Goal: Information Seeking & Learning: Learn about a topic

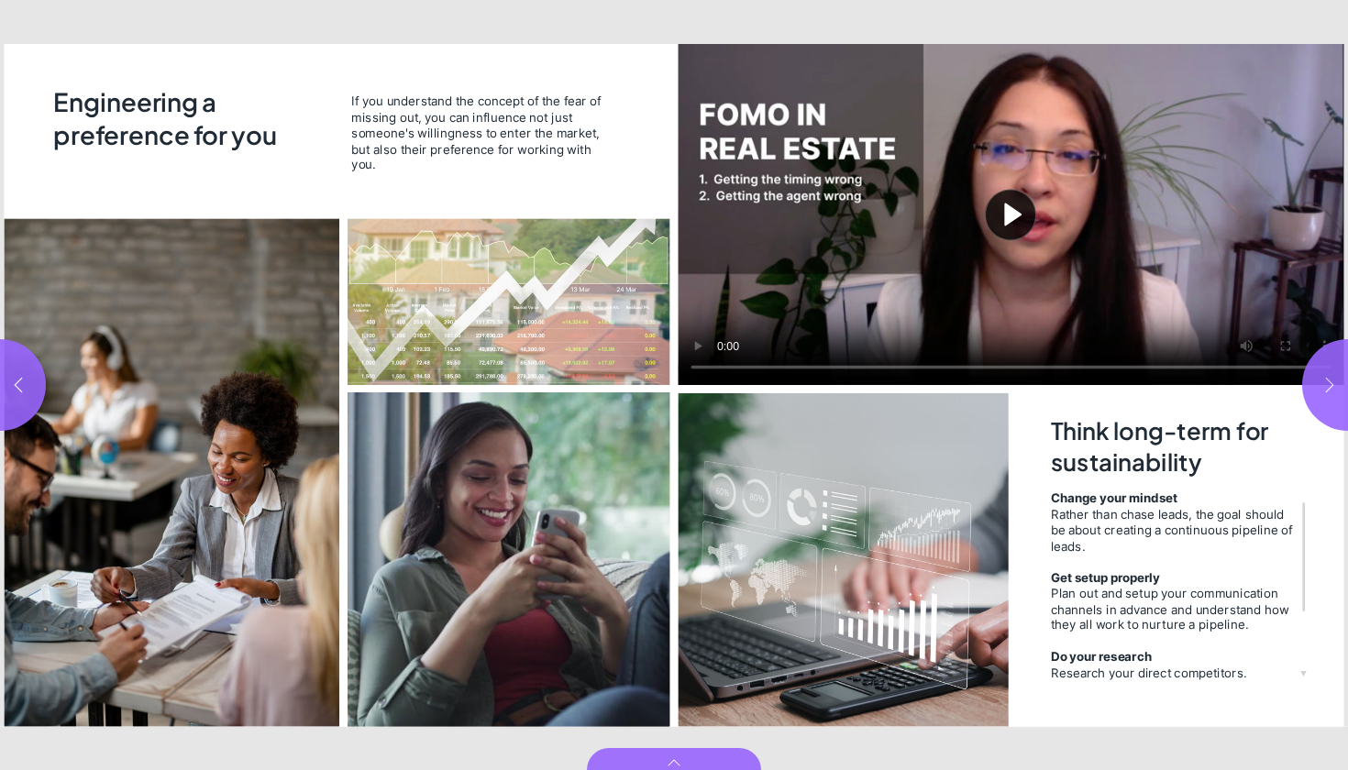
click at [1342, 408] on button "button" at bounding box center [1348, 385] width 92 height 92
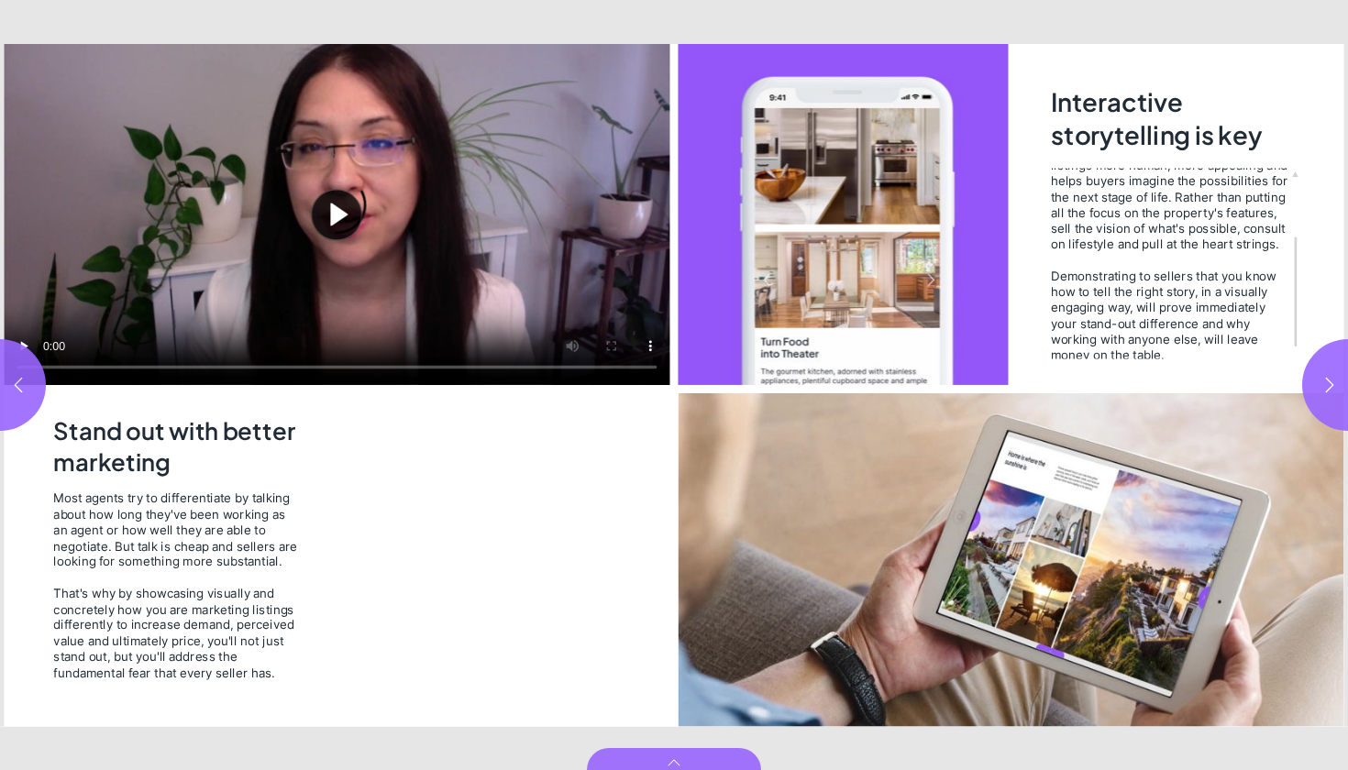
scroll to position [28, 0]
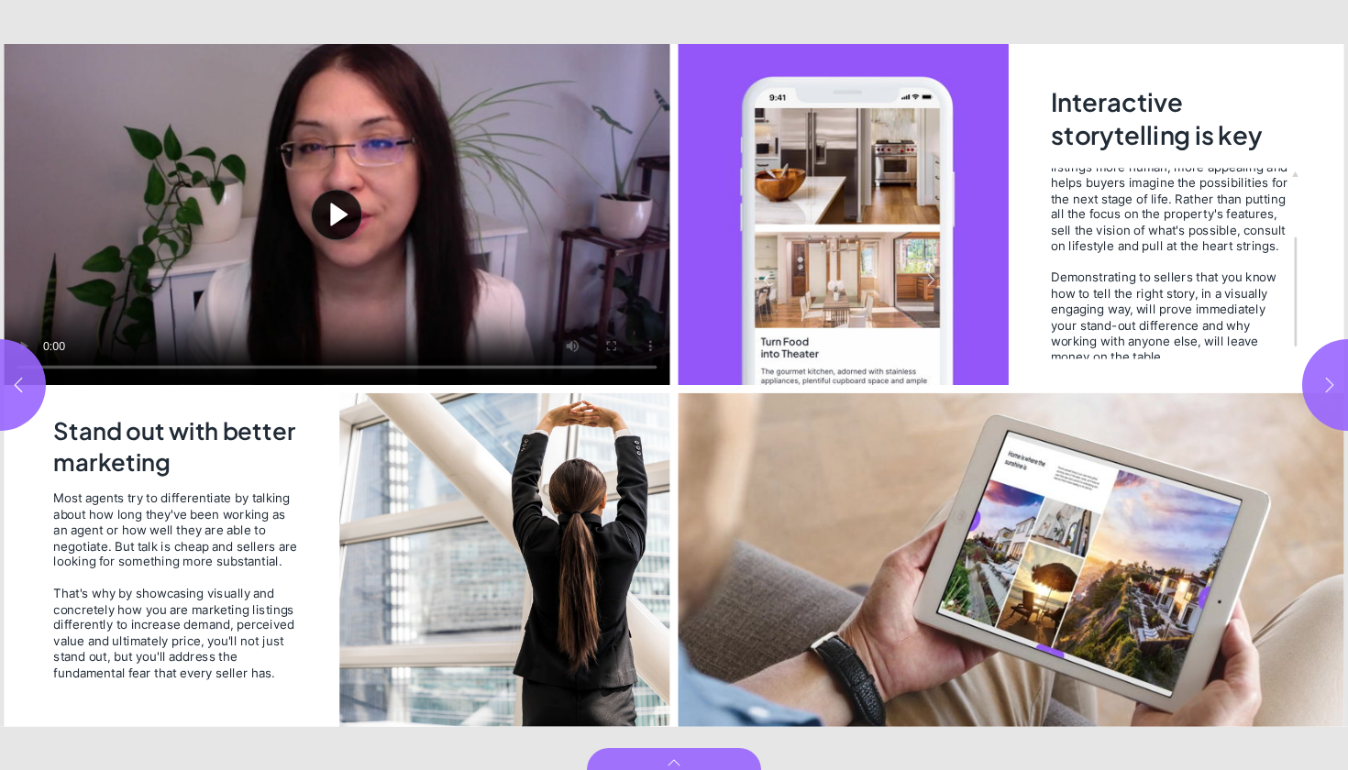
click at [1342, 391] on button "button" at bounding box center [1348, 385] width 92 height 92
type input "*"
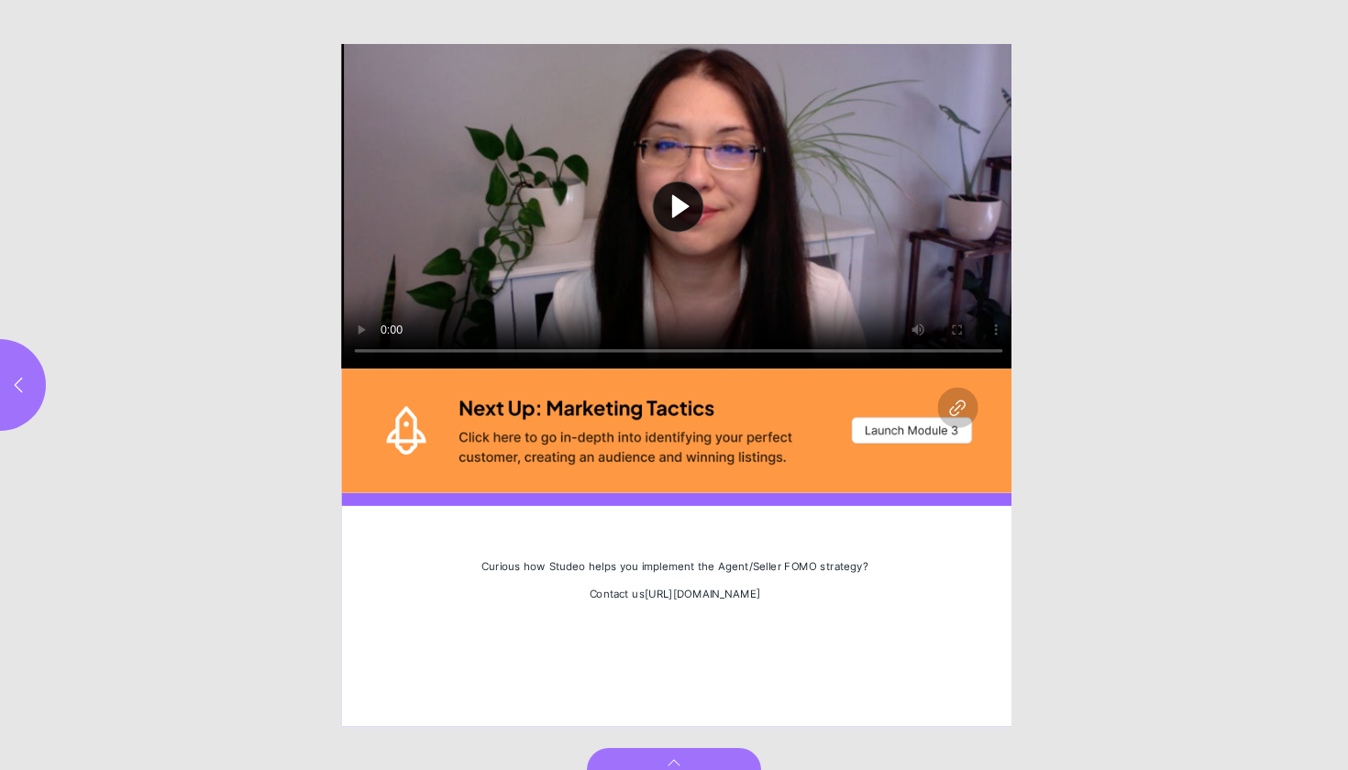
click at [688, 206] on button "Play video" at bounding box center [678, 206] width 674 height 325
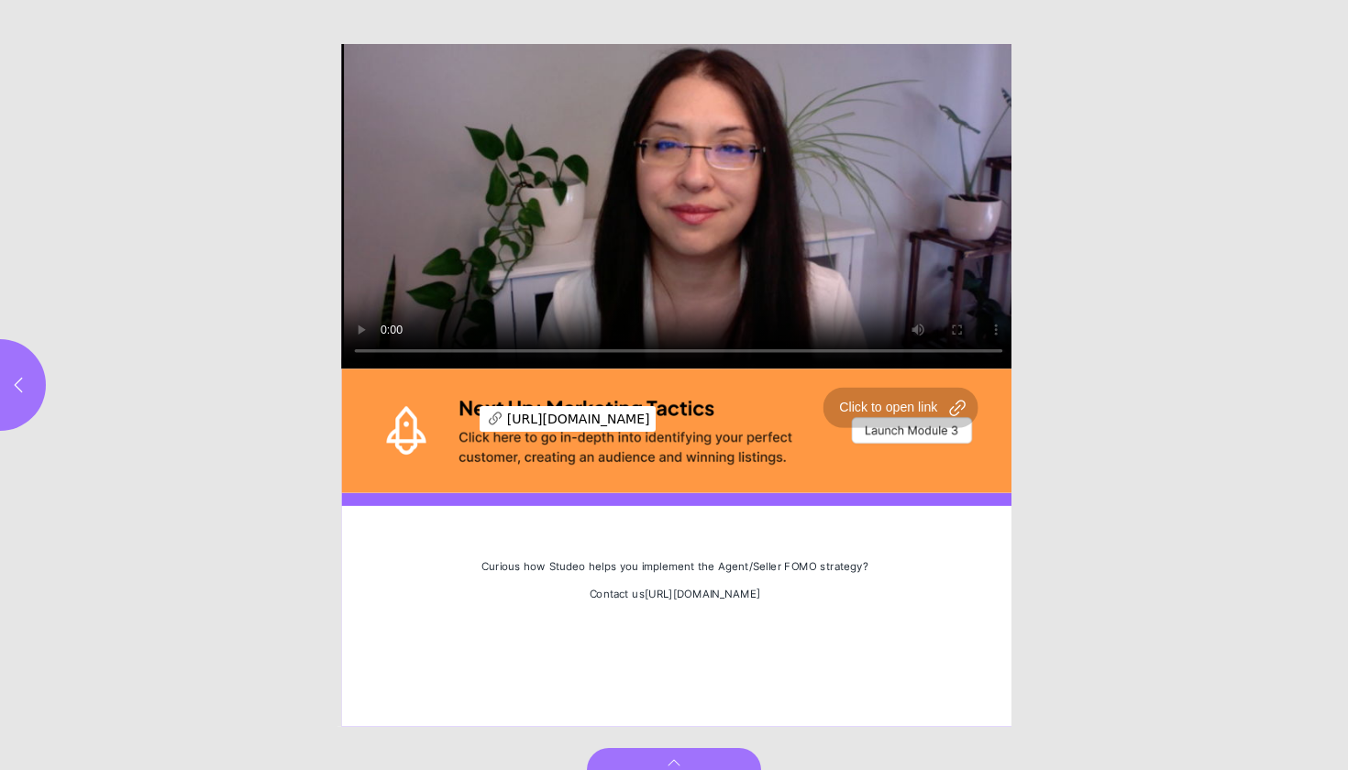
click at [452, 415] on div "Page 6" at bounding box center [678, 431] width 674 height 124
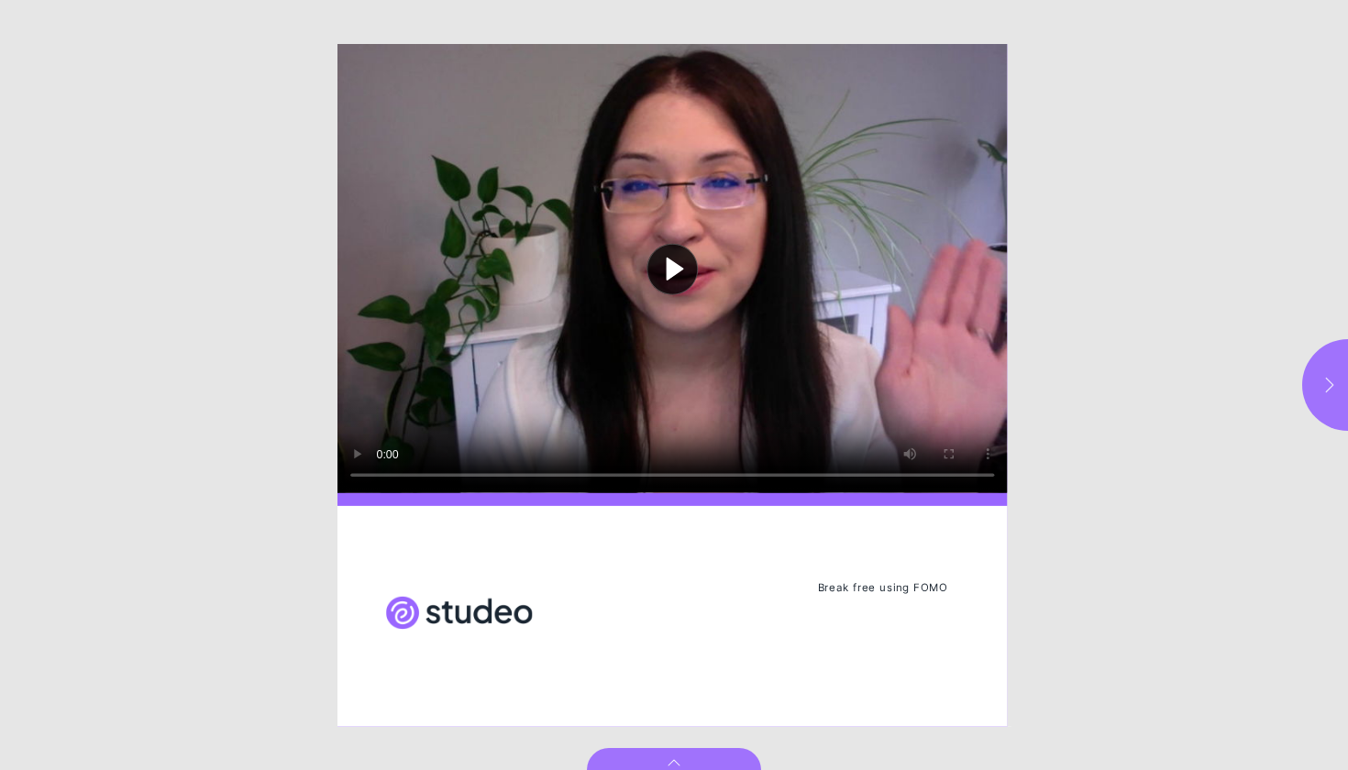
click at [1330, 388] on icon "button" at bounding box center [1330, 384] width 8 height 15
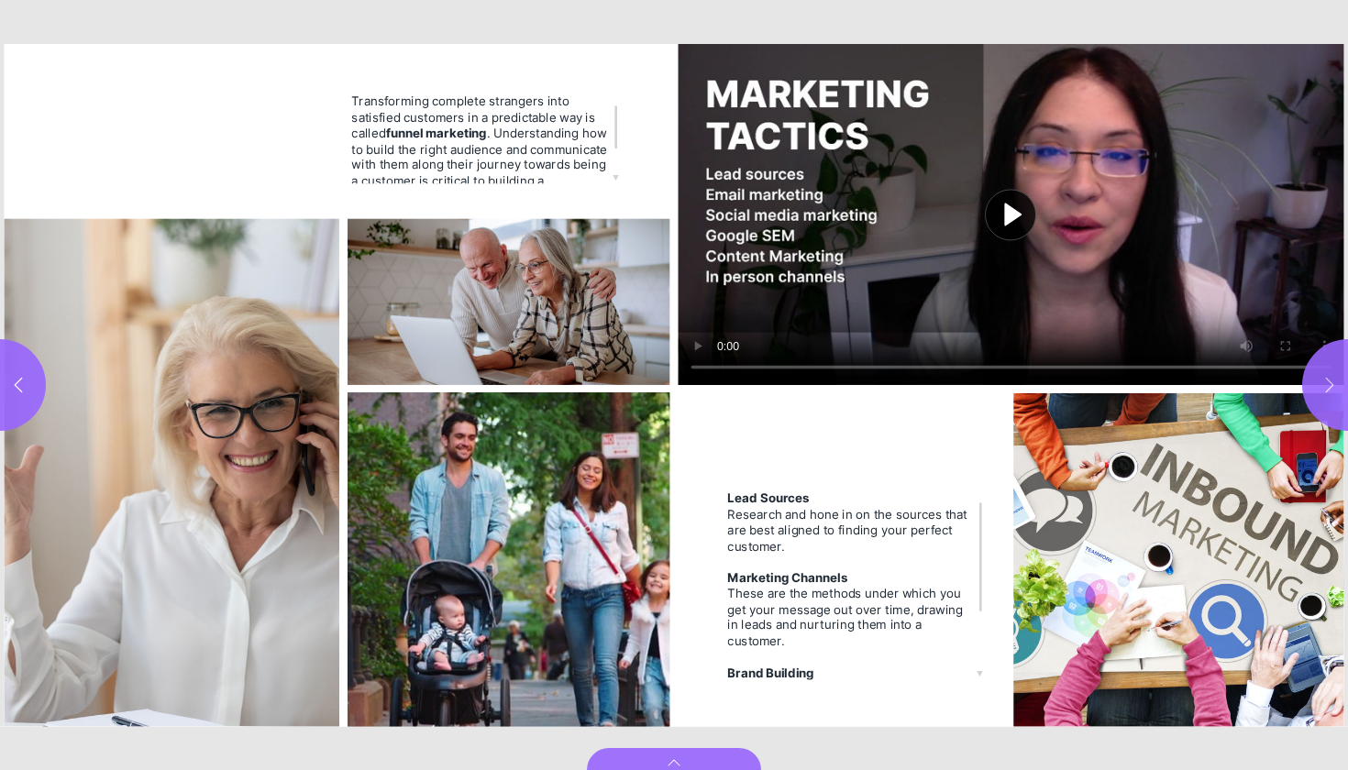
click at [1332, 383] on icon "button" at bounding box center [1329, 385] width 18 height 18
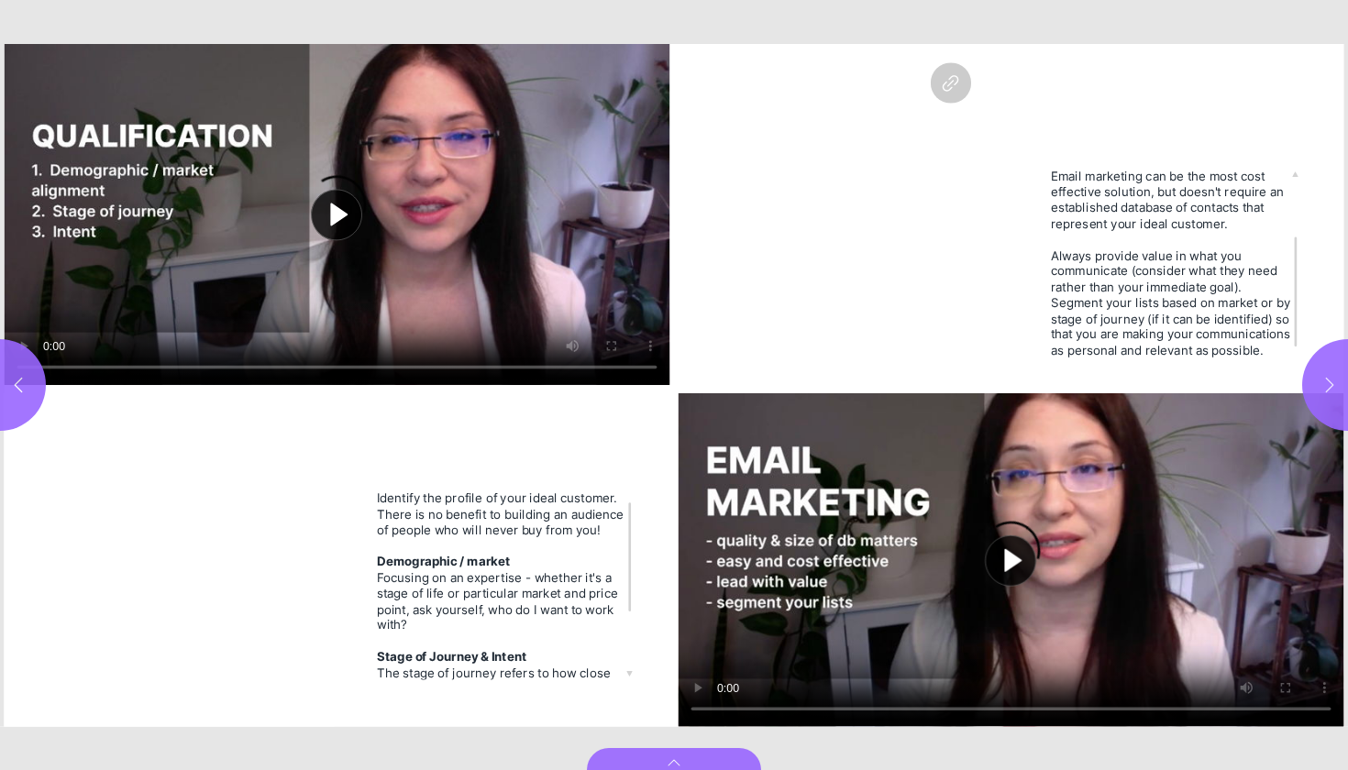
scroll to position [11, 0]
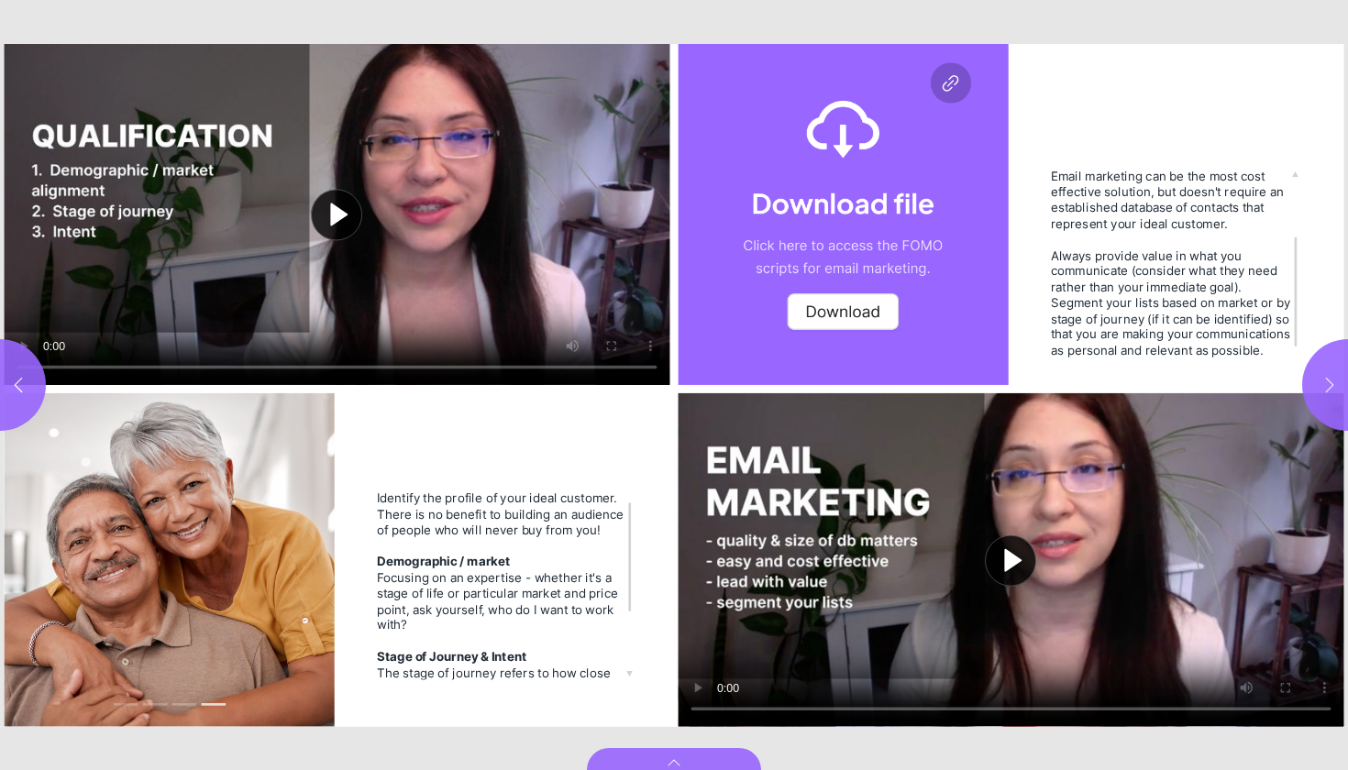
click at [1328, 383] on icon "button" at bounding box center [1329, 385] width 18 height 18
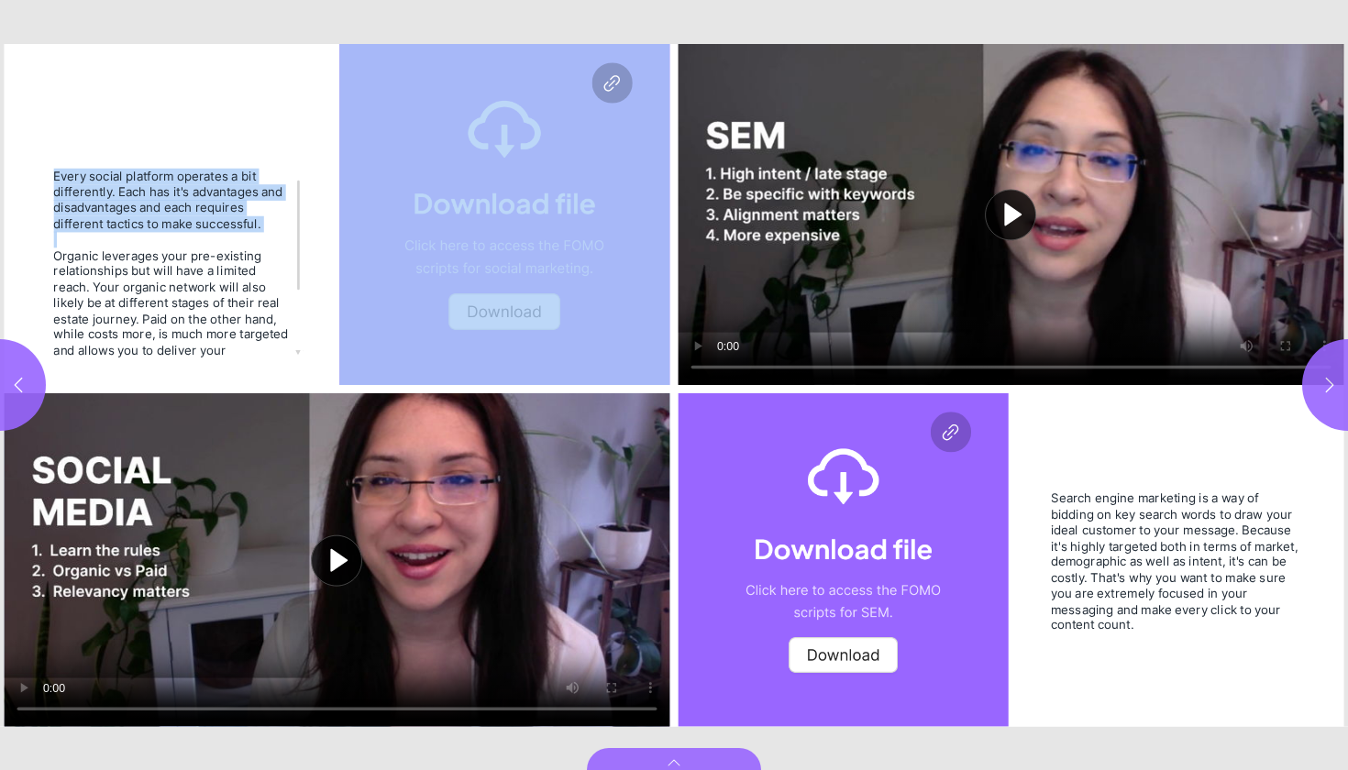
drag, startPoint x: 259, startPoint y: 230, endPoint x: 272, endPoint y: 159, distance: 72.8
click at [272, 159] on div "Play video Organic and Paid Social Marketing Every social platform operates a b…" at bounding box center [337, 385] width 674 height 683
click at [263, 244] on div "Page 6" at bounding box center [172, 240] width 239 height 16
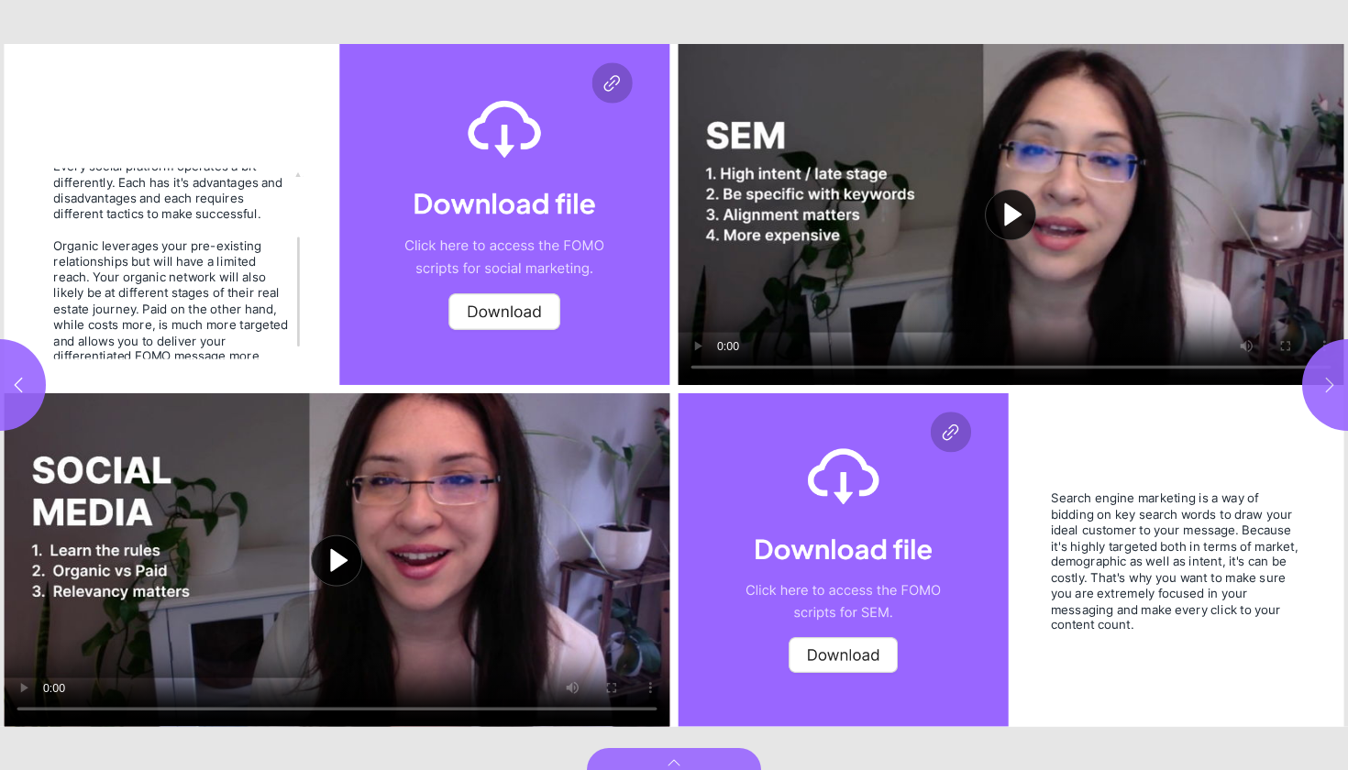
click at [1347, 376] on button "button" at bounding box center [1348, 385] width 92 height 92
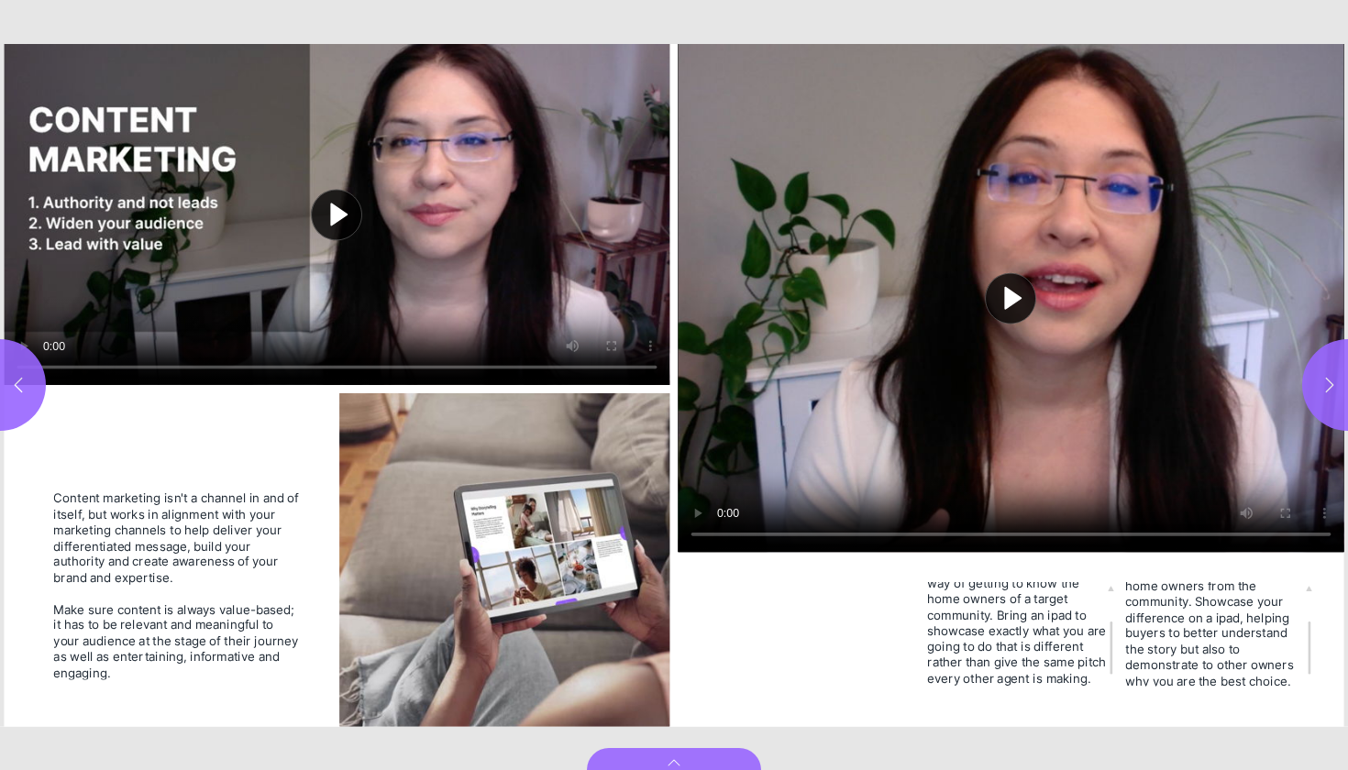
scroll to position [22, 0]
click at [1335, 371] on button "button" at bounding box center [1348, 385] width 92 height 92
type input "**"
